Goal: Information Seeking & Learning: Learn about a topic

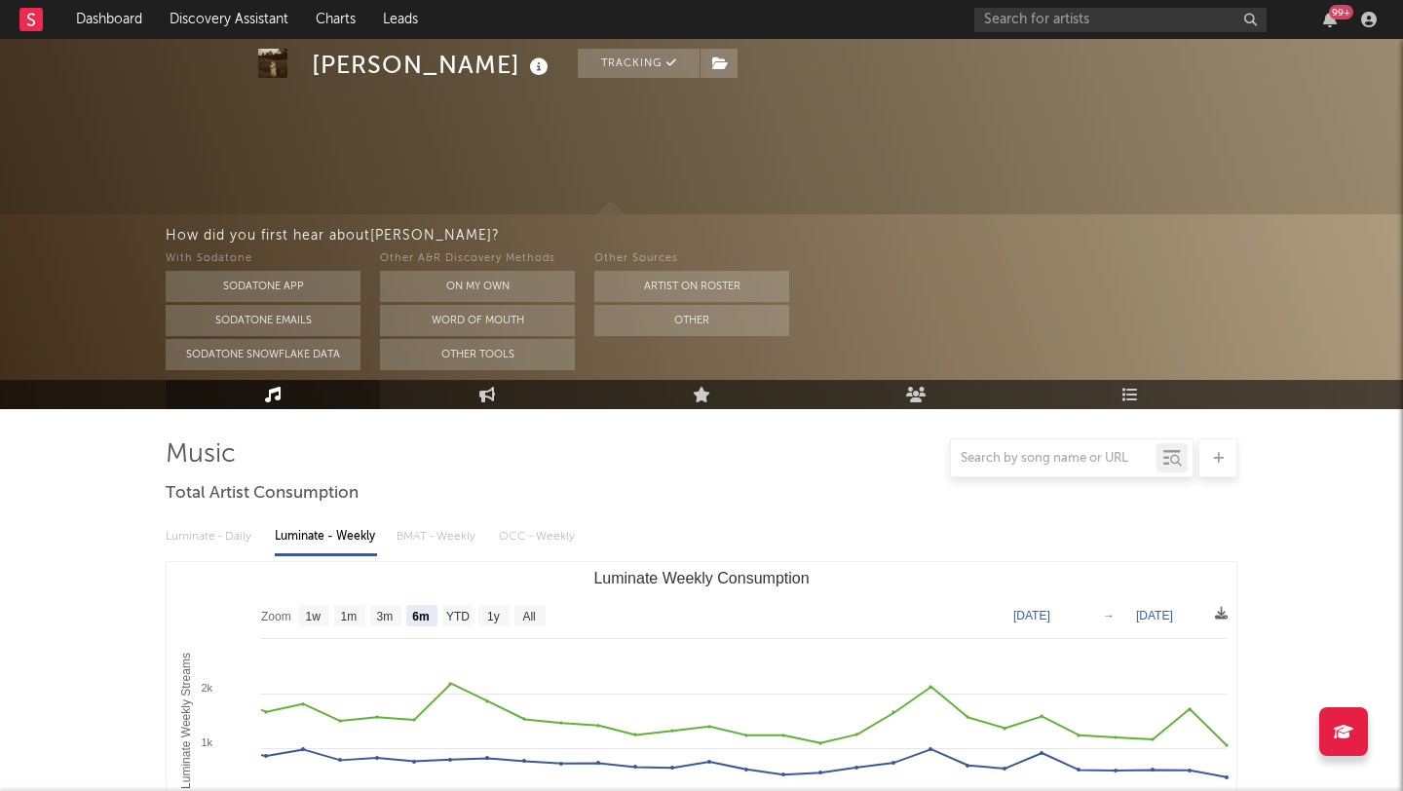
select select "6m"
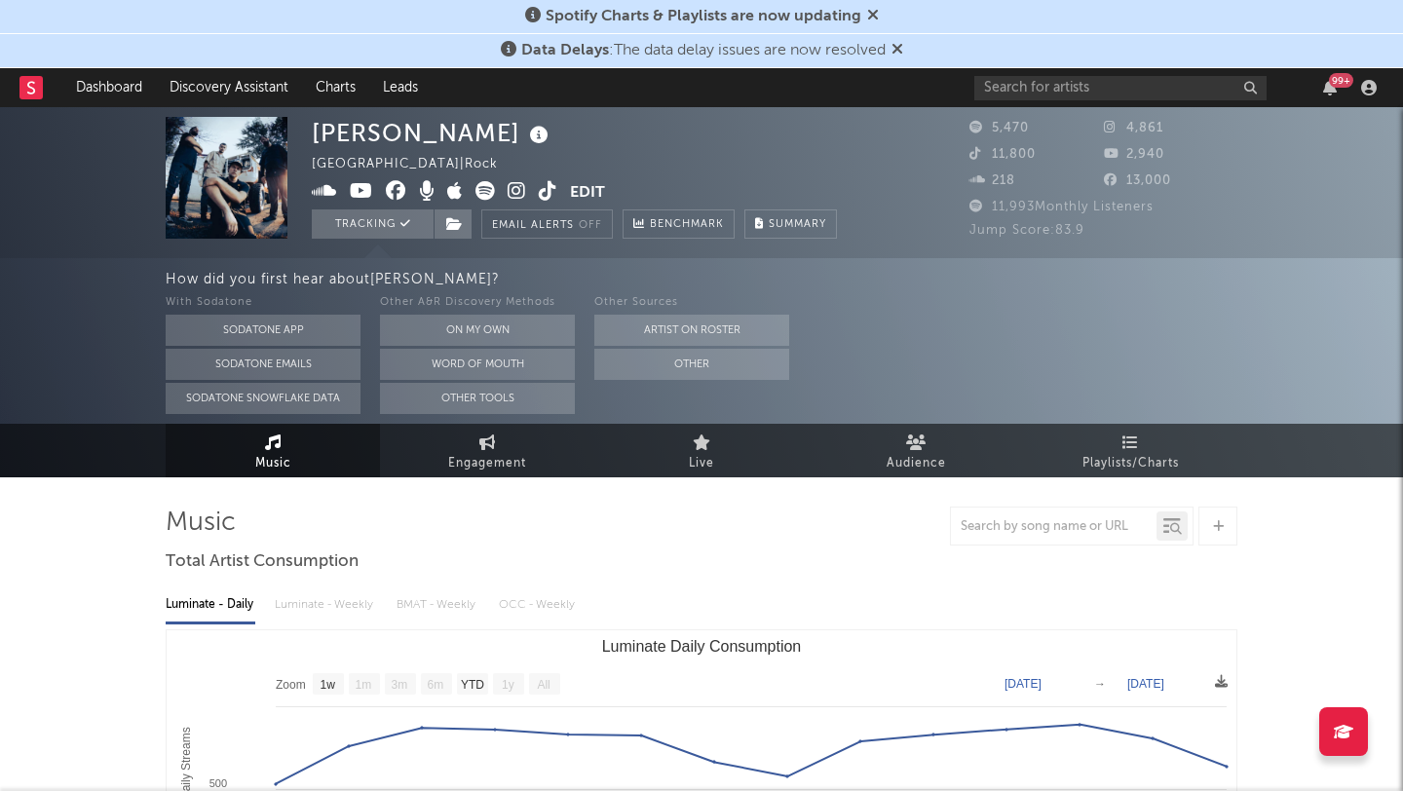
select select "1w"
click at [899, 48] on icon at bounding box center [897, 49] width 12 height 16
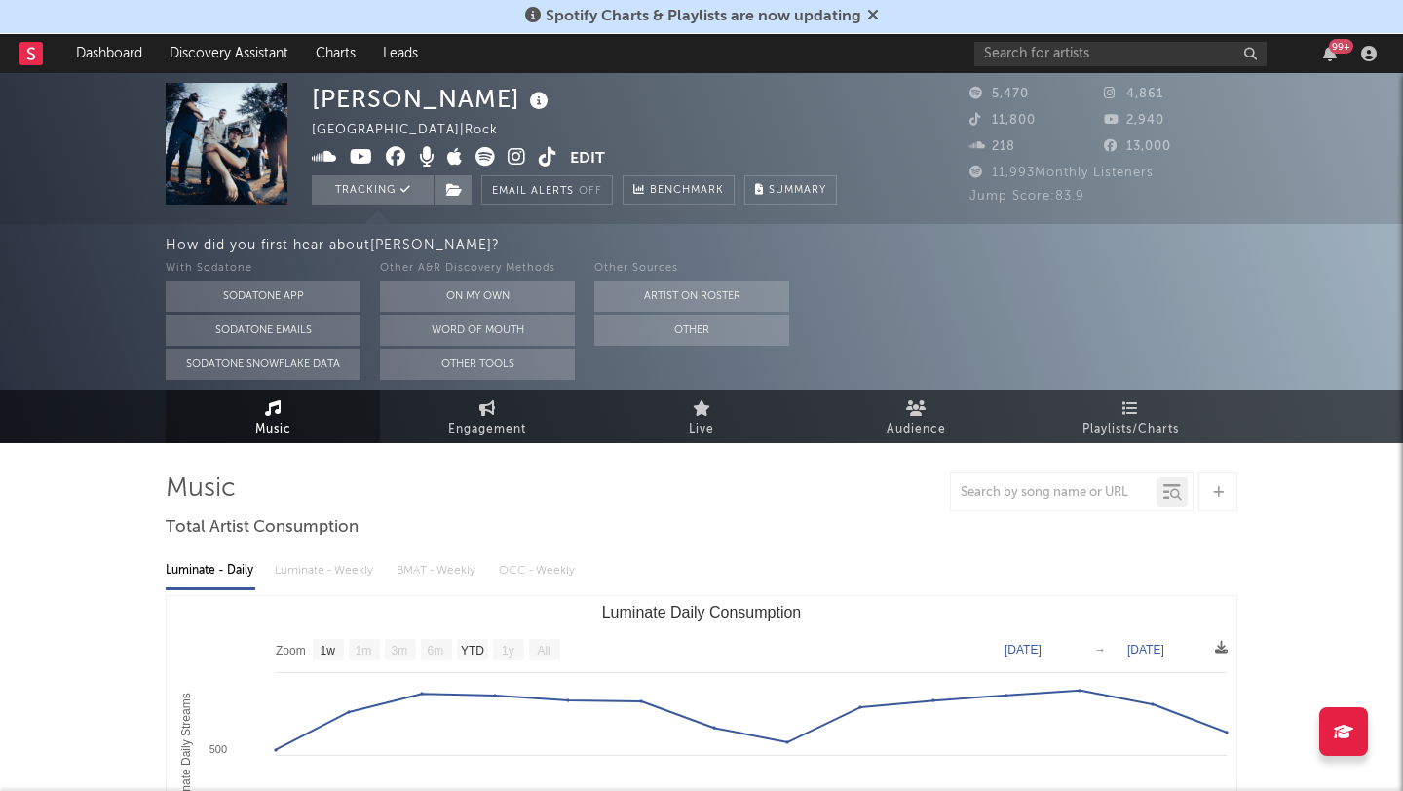
click at [874, 19] on icon at bounding box center [873, 15] width 12 height 16
